Goal: Information Seeking & Learning: Learn about a topic

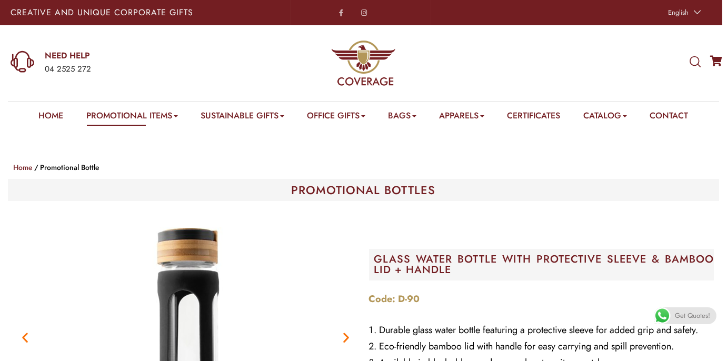
click at [692, 65] on icon at bounding box center [694, 62] width 11 height 12
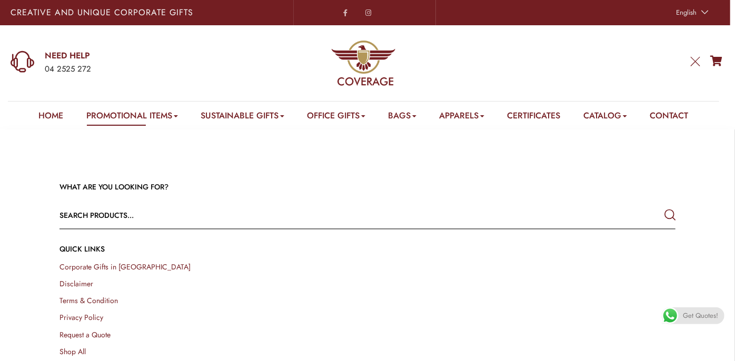
click at [108, 221] on input "text" at bounding box center [305, 215] width 493 height 25
type input "sunshield"
click at [664, 206] on button "submit" at bounding box center [669, 215] width 11 height 19
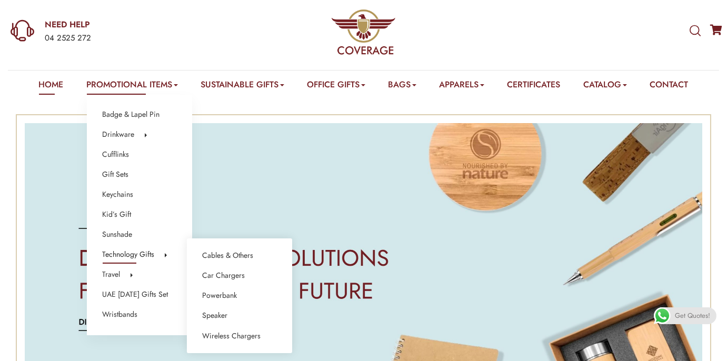
scroll to position [47, 0]
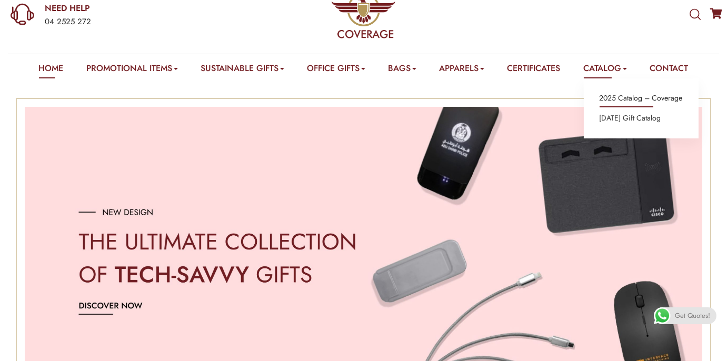
click at [634, 97] on link "2025 Catalog – Coverage" at bounding box center [640, 99] width 83 height 14
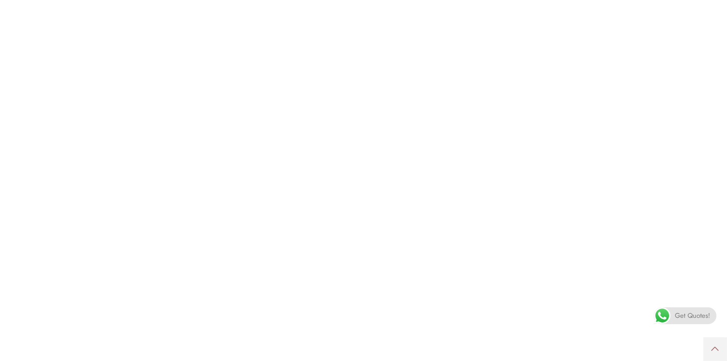
scroll to position [281, 0]
